Goal: Transaction & Acquisition: Obtain resource

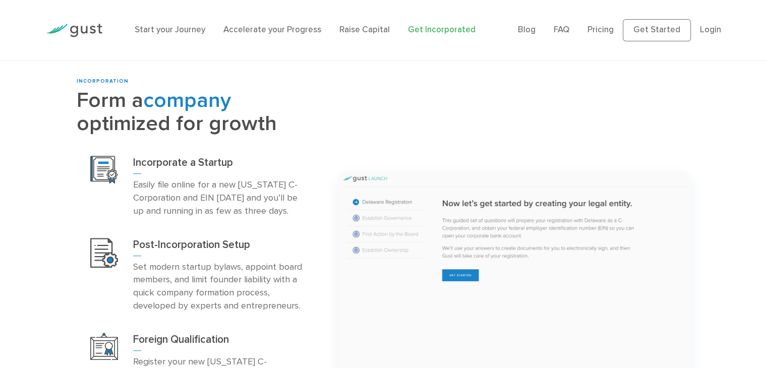
scroll to position [404, 0]
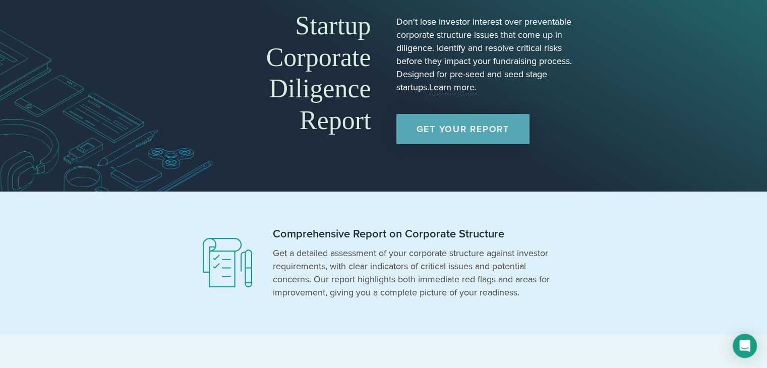
scroll to position [56, 0]
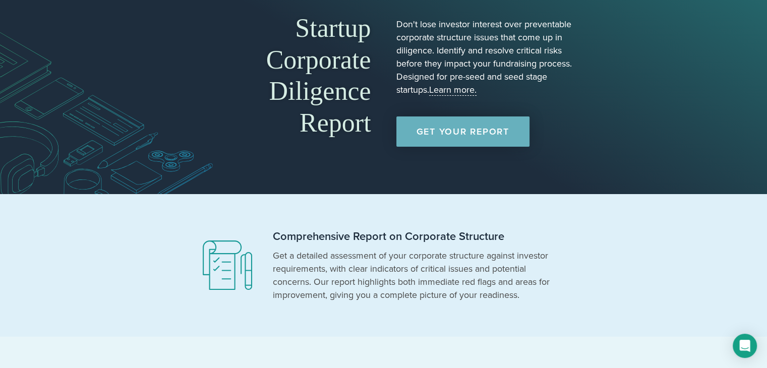
click at [478, 130] on link "Get Your Report" at bounding box center [462, 131] width 133 height 30
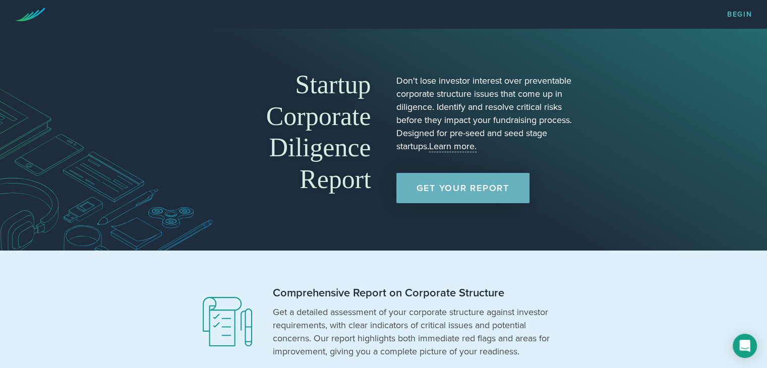
click at [447, 184] on link "Get Your Report" at bounding box center [462, 188] width 133 height 30
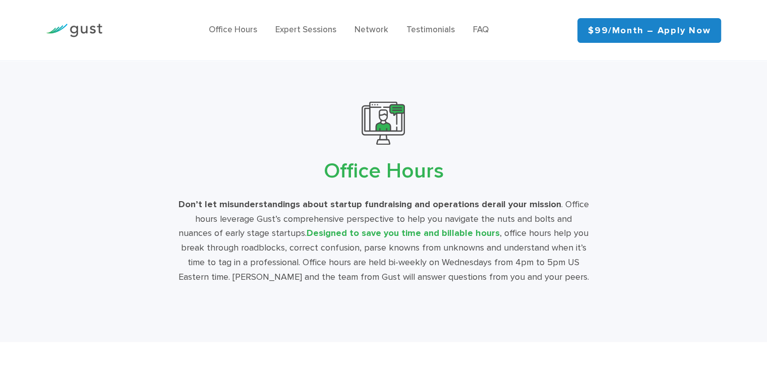
scroll to position [1776, 0]
